Goal: Transaction & Acquisition: Purchase product/service

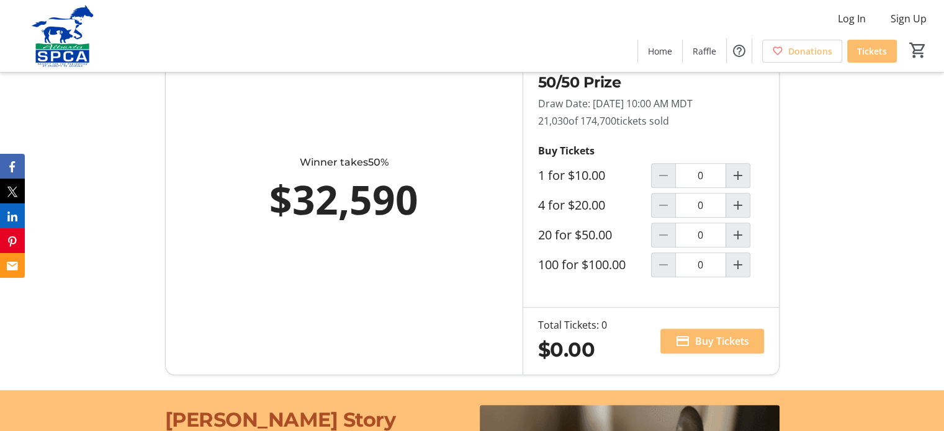
scroll to position [744, 0]
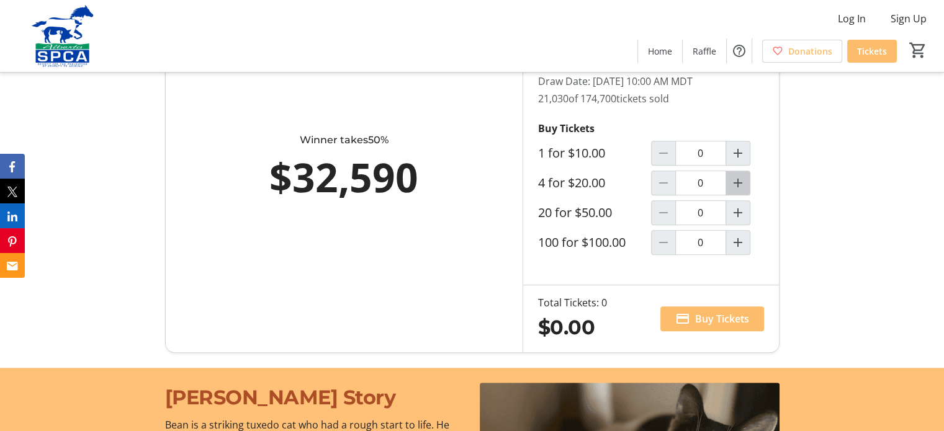
click at [736, 180] on mat-icon "Increment by one" at bounding box center [737, 183] width 15 height 15
type input "1"
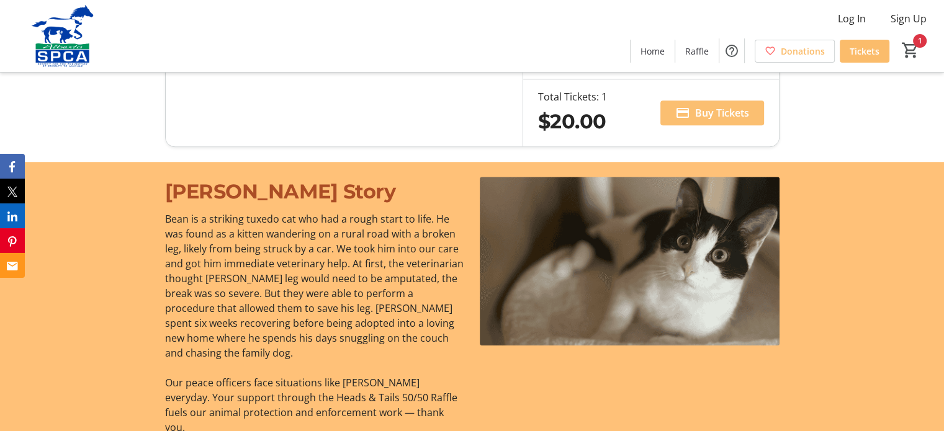
scroll to position [868, 0]
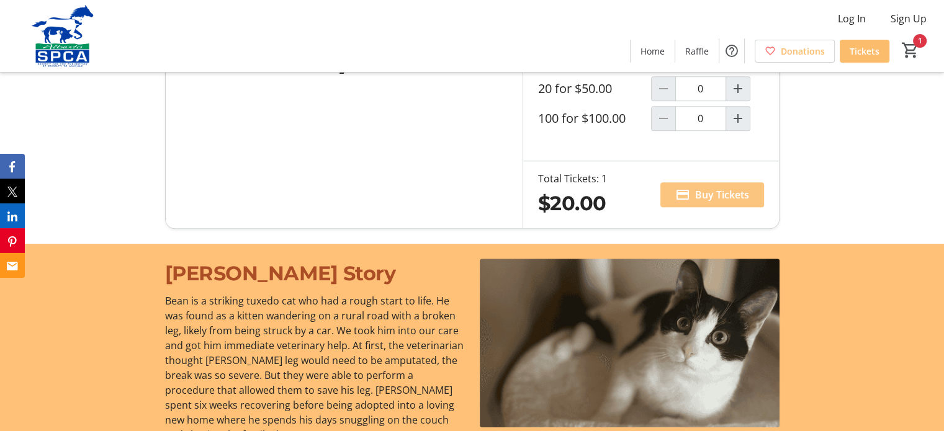
click at [713, 195] on span "Buy Tickets" at bounding box center [722, 194] width 54 height 15
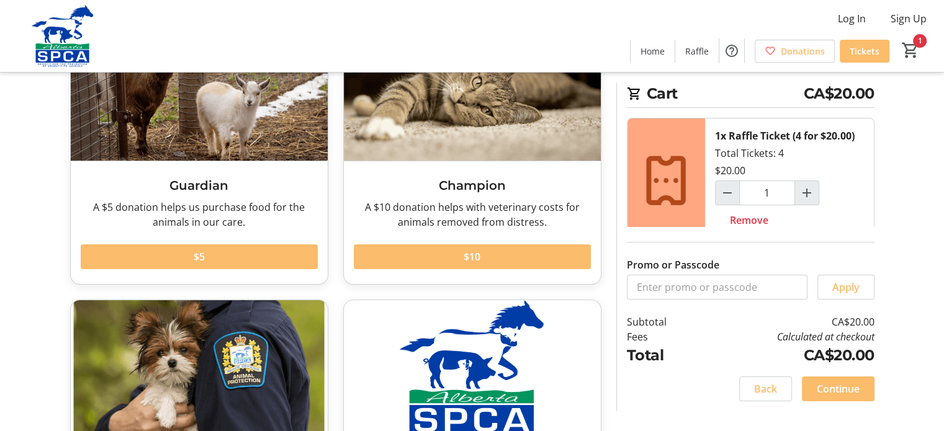
scroll to position [186, 0]
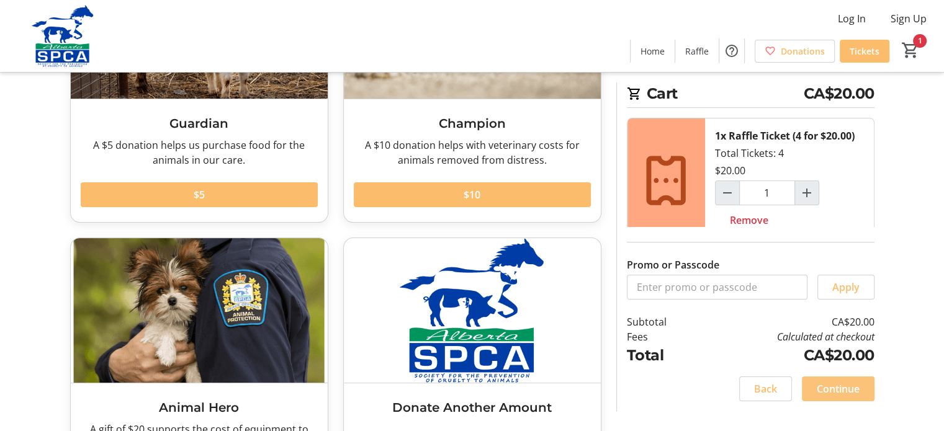
click at [836, 390] on span "Continue" at bounding box center [837, 389] width 43 height 15
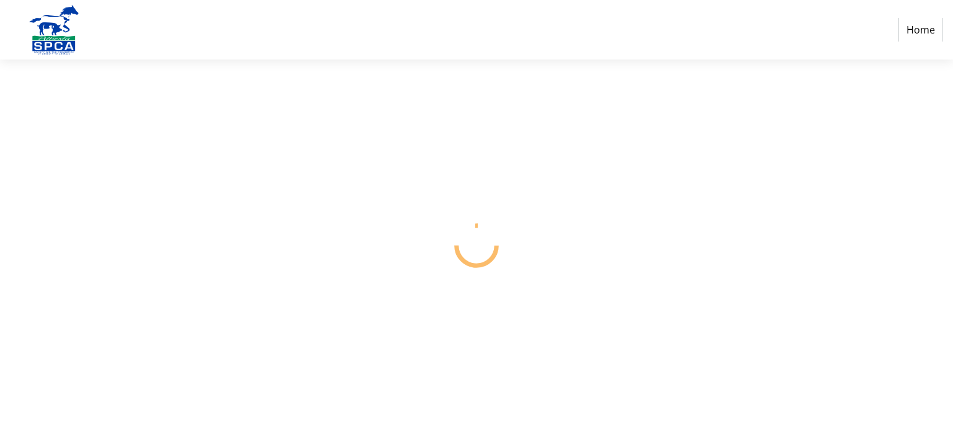
select select "CA"
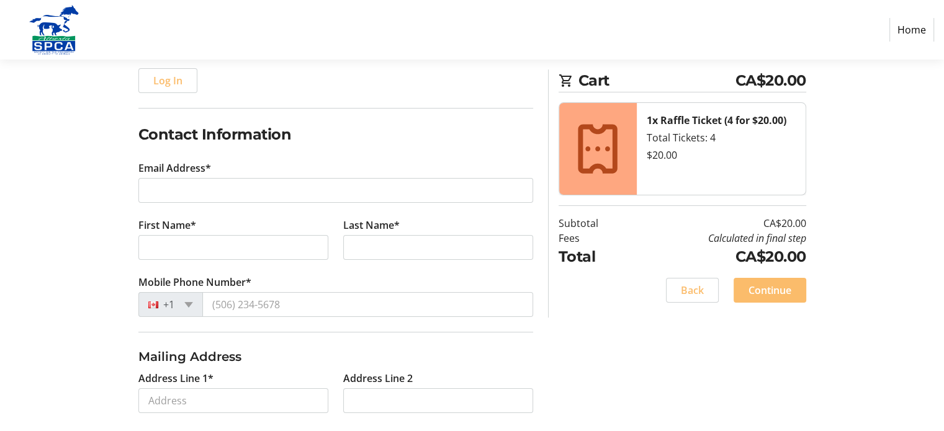
scroll to position [186, 0]
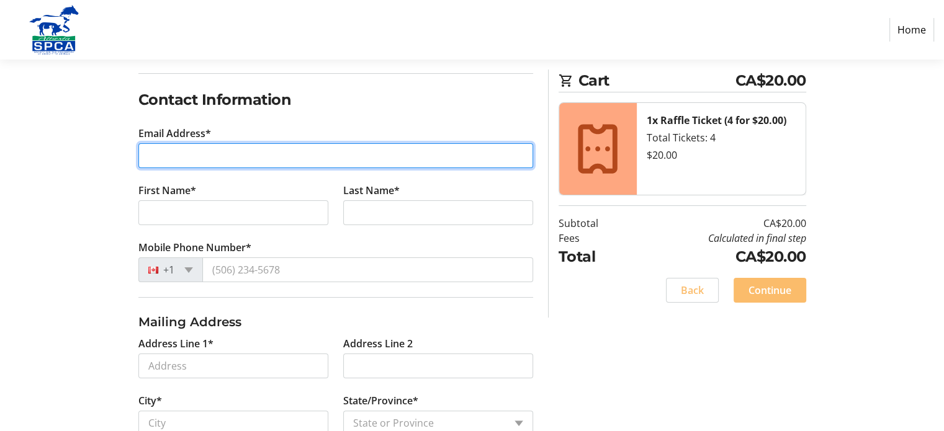
click at [159, 161] on input "Email Address*" at bounding box center [335, 155] width 395 height 25
type input "[EMAIL_ADDRESS][DOMAIN_NAME]"
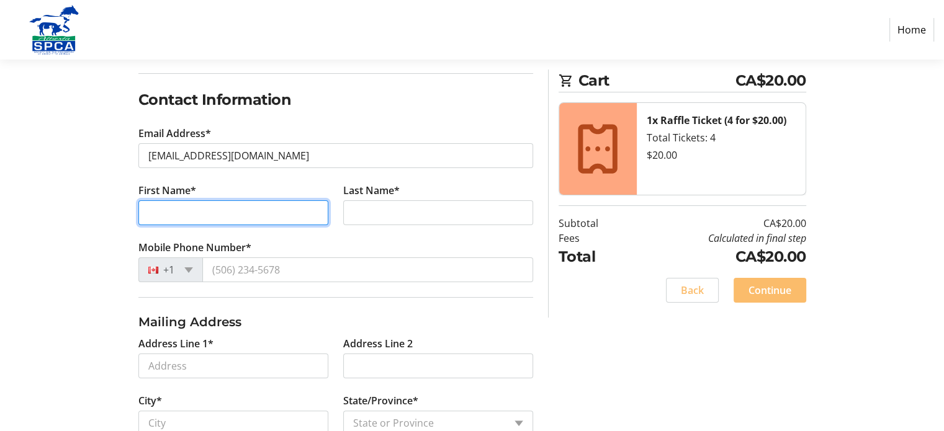
type input "[PERSON_NAME]"
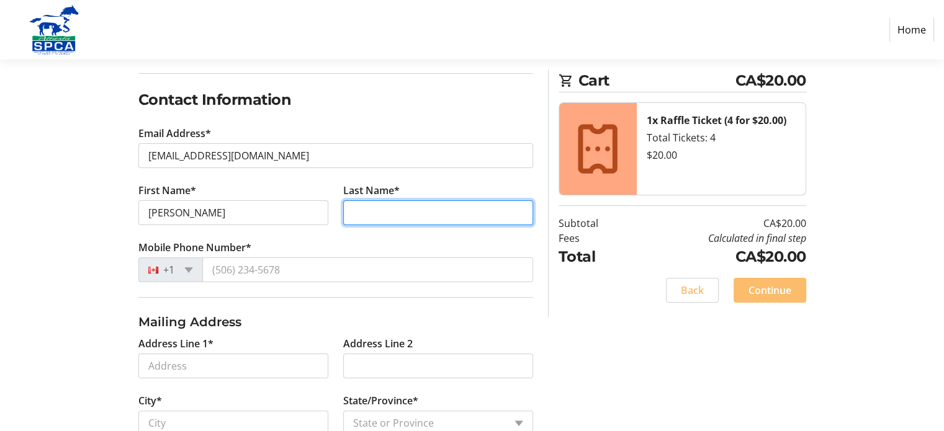
type input "[PERSON_NAME]"
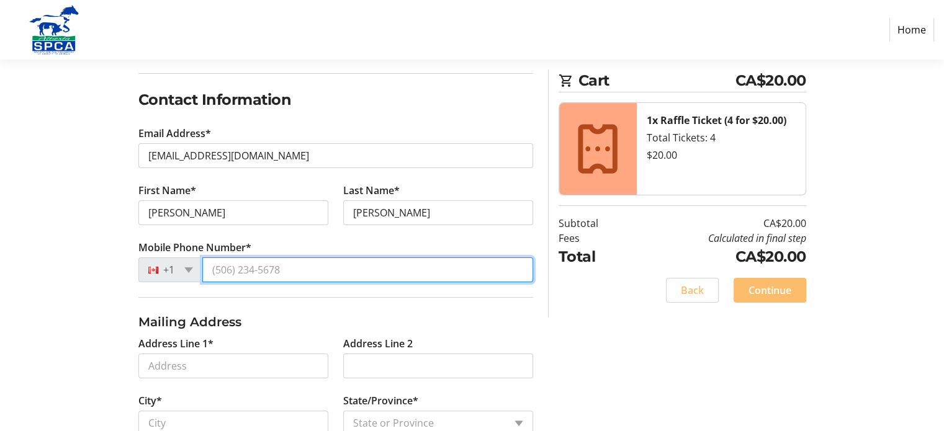
type input "[PHONE_NUMBER]"
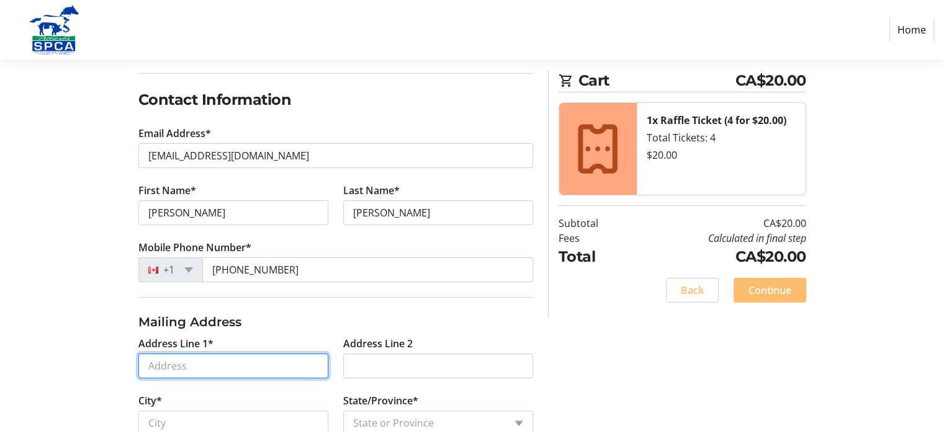
type input "[STREET_ADDRESS]"
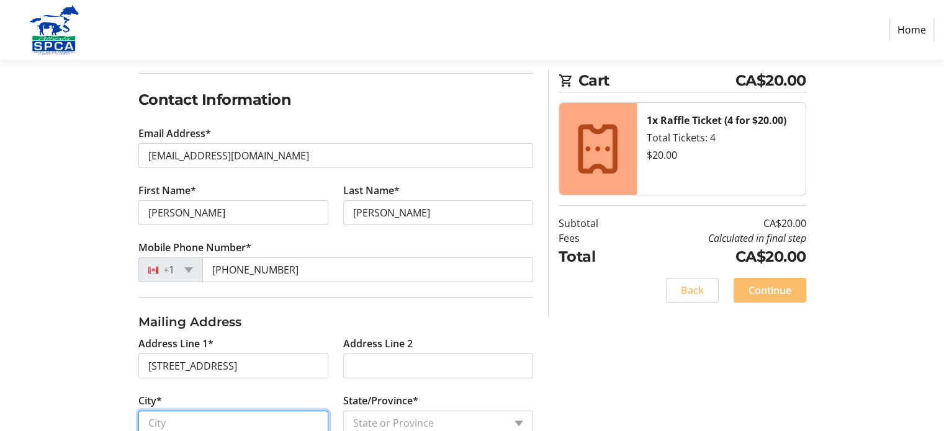
type input "[GEOGRAPHIC_DATA]"
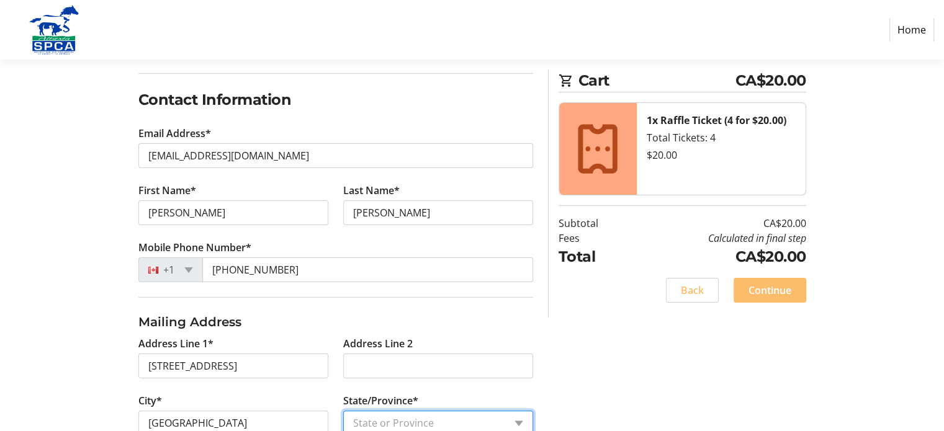
select select "AB"
type input "T3G 4J5"
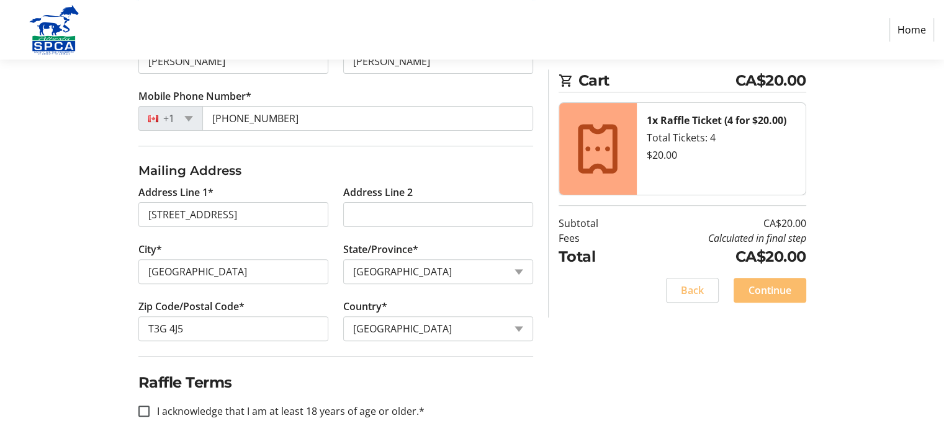
scroll to position [352, 0]
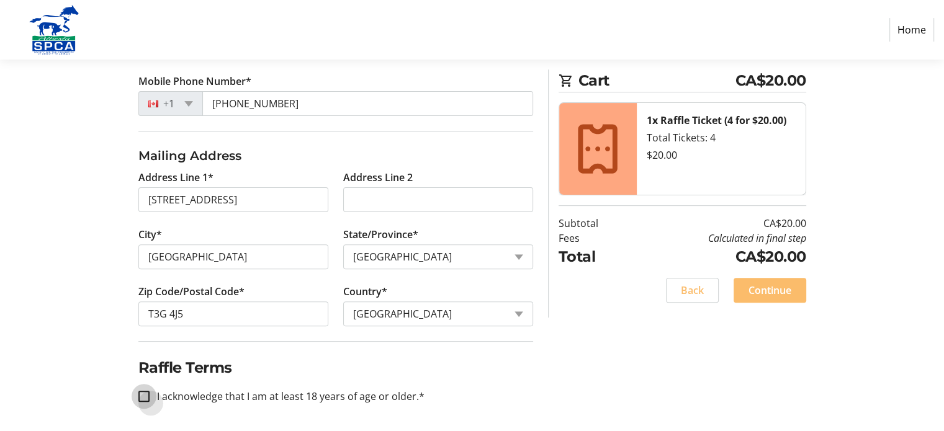
click at [141, 393] on input "I acknowledge that I am at least 18 years of age or older.*" at bounding box center [143, 396] width 11 height 11
checkbox input "true"
click at [772, 288] on span "Continue" at bounding box center [769, 290] width 43 height 15
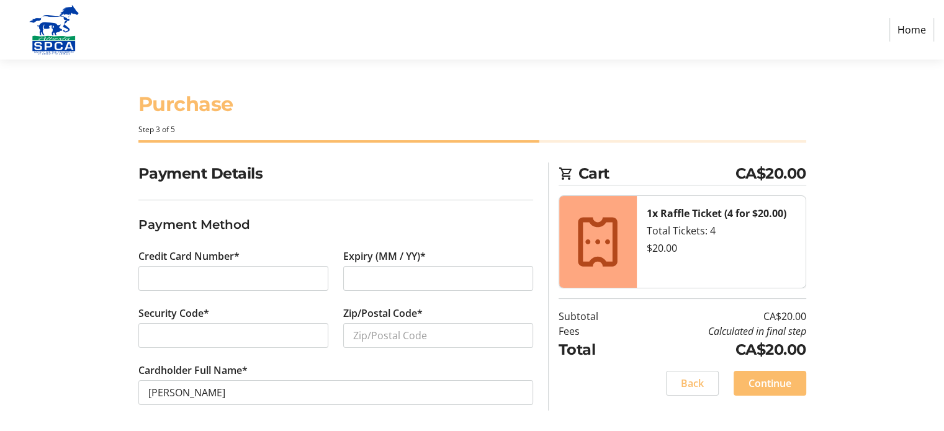
scroll to position [2, 0]
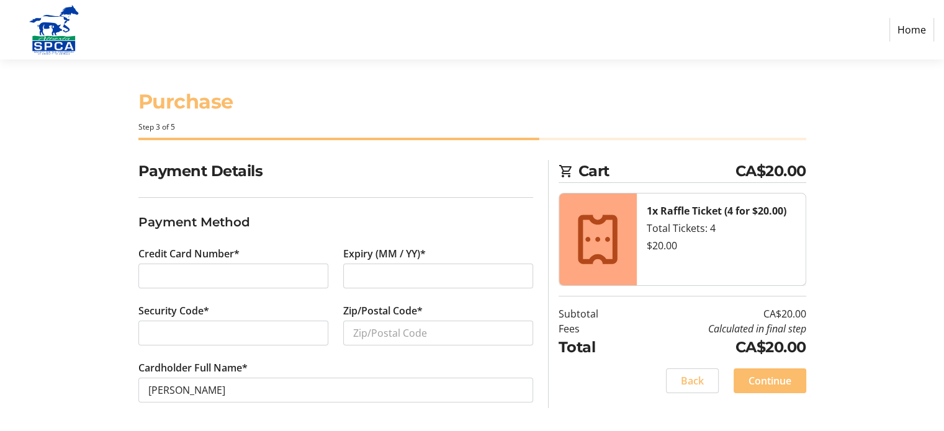
click at [351, 273] on div at bounding box center [438, 276] width 190 height 25
click at [393, 330] on input "Zip/Postal Code*" at bounding box center [438, 333] width 190 height 25
type input "T3G 4J5"
click at [766, 385] on span "Continue" at bounding box center [769, 380] width 43 height 15
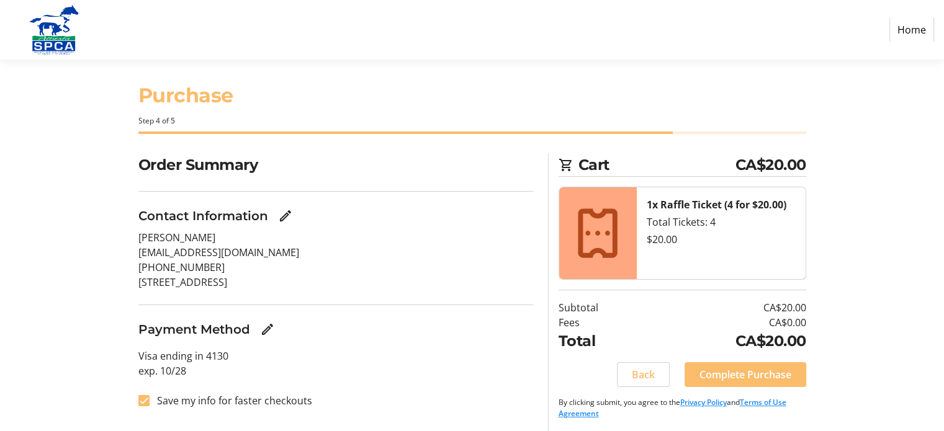
scroll to position [11, 0]
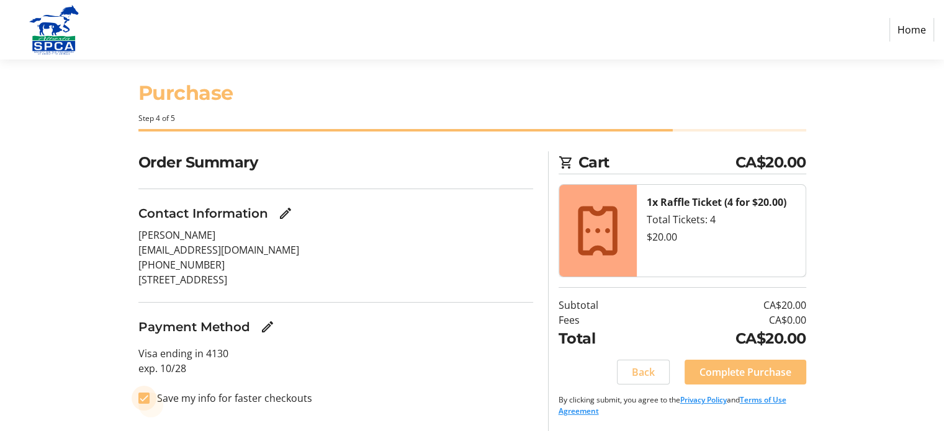
click at [144, 395] on input "Save my info for faster checkouts" at bounding box center [143, 398] width 11 height 11
checkbox input "false"
click at [742, 370] on span "Complete Purchase" at bounding box center [745, 372] width 92 height 15
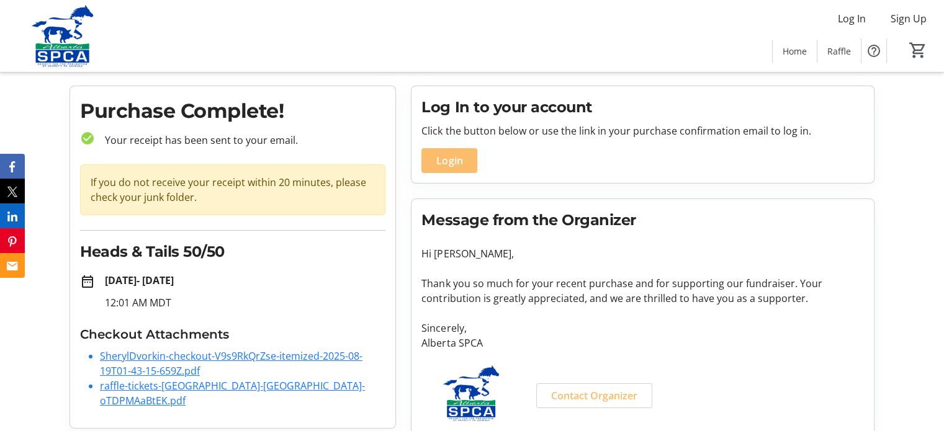
scroll to position [42, 0]
